Goal: Task Accomplishment & Management: Manage account settings

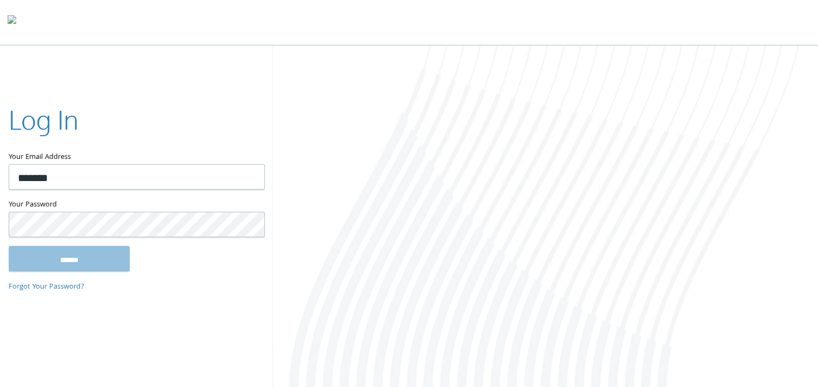
type input "**********"
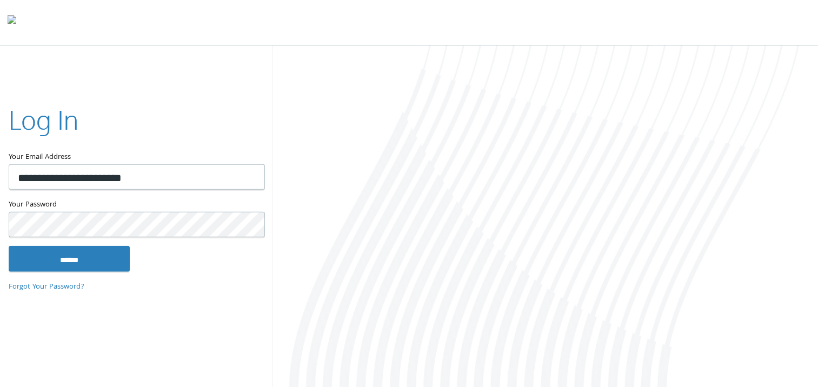
click at [9, 246] on input "******" at bounding box center [69, 259] width 121 height 26
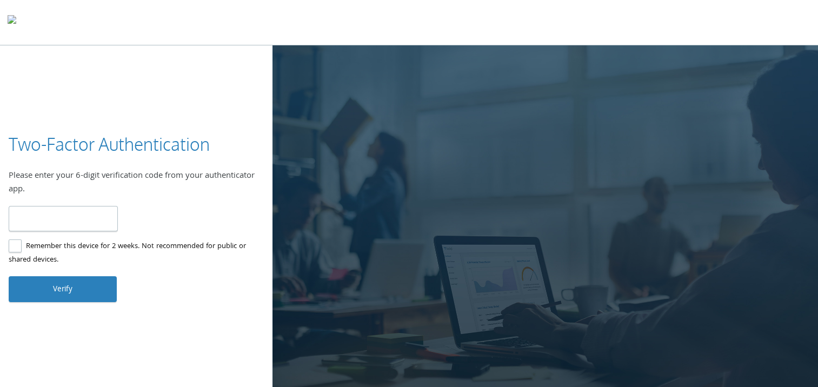
type input "******"
